Goal: Find specific page/section: Find specific page/section

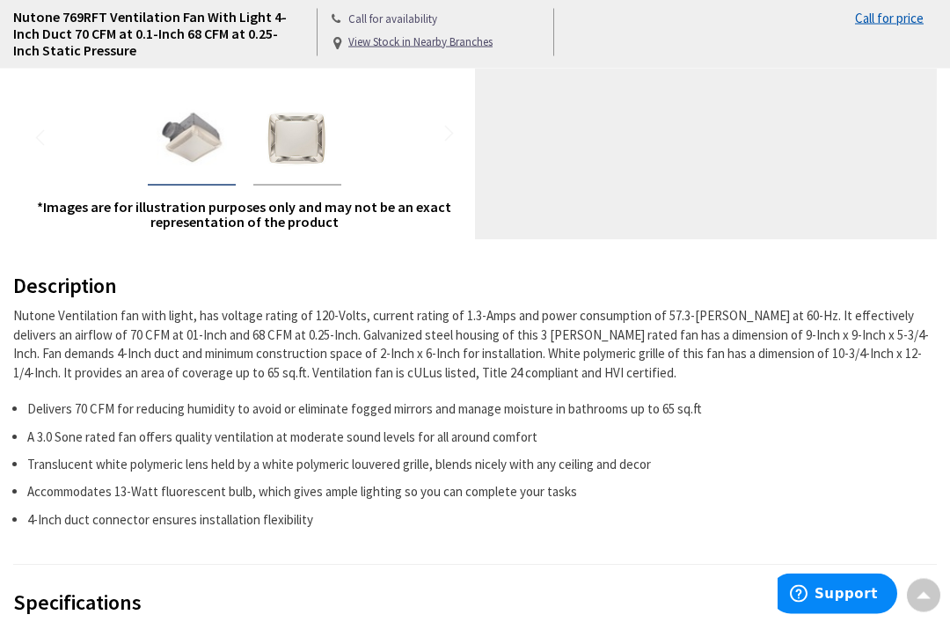
scroll to position [612, 0]
click at [835, 401] on li "Delivers 70 CFM for reducing humidity to avoid or eliminate fogged mirrors and …" at bounding box center [481, 408] width 909 height 18
click at [836, 403] on li "Delivers 70 CFM for reducing humidity to avoid or eliminate fogged mirrors and …" at bounding box center [481, 408] width 909 height 18
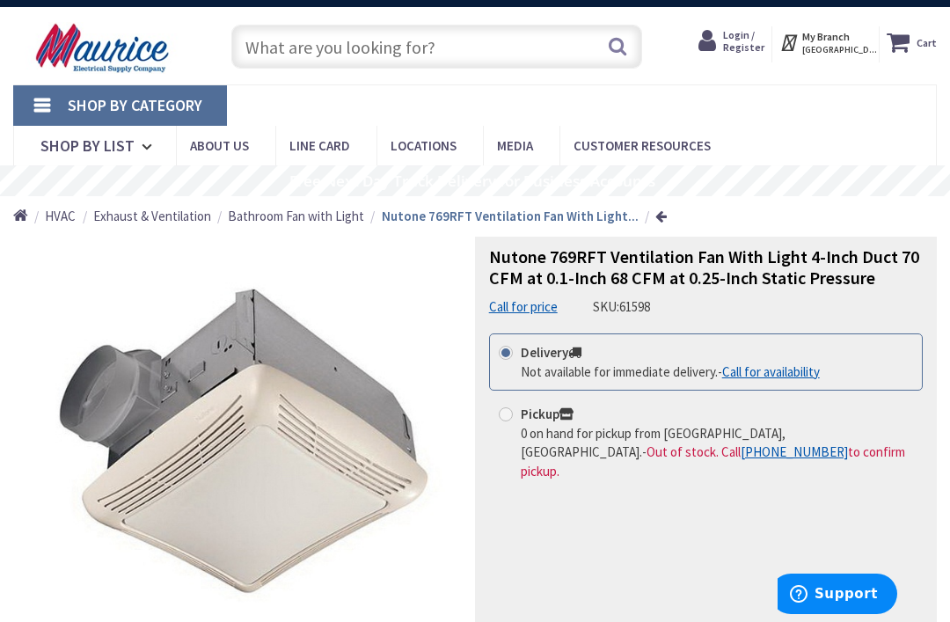
scroll to position [0, 0]
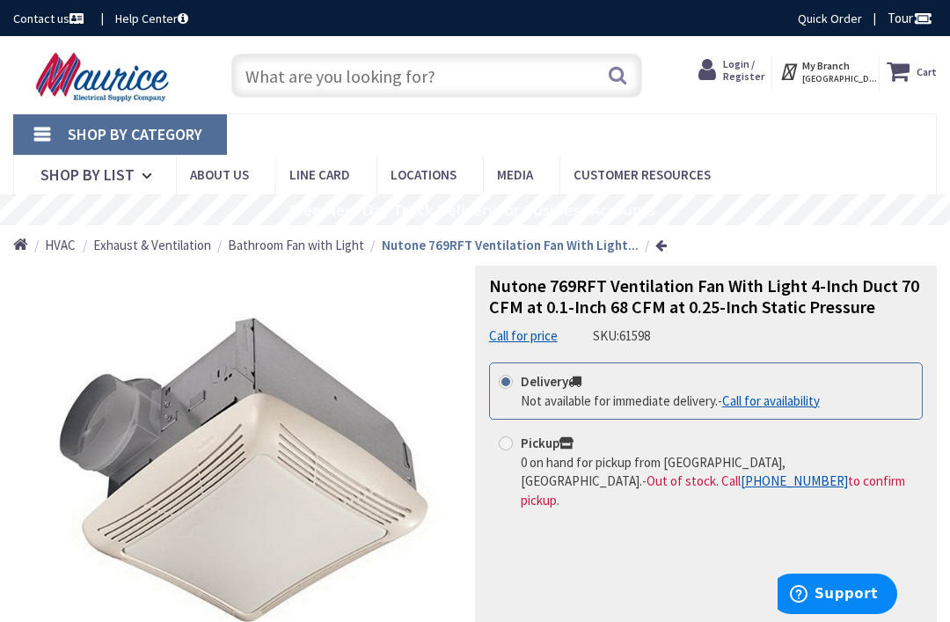
click at [0, 0] on link "Locations" at bounding box center [0, 0] width 0 height 0
click at [431, 170] on span "Locations" at bounding box center [424, 174] width 66 height 17
